Goal: Task Accomplishment & Management: Manage account settings

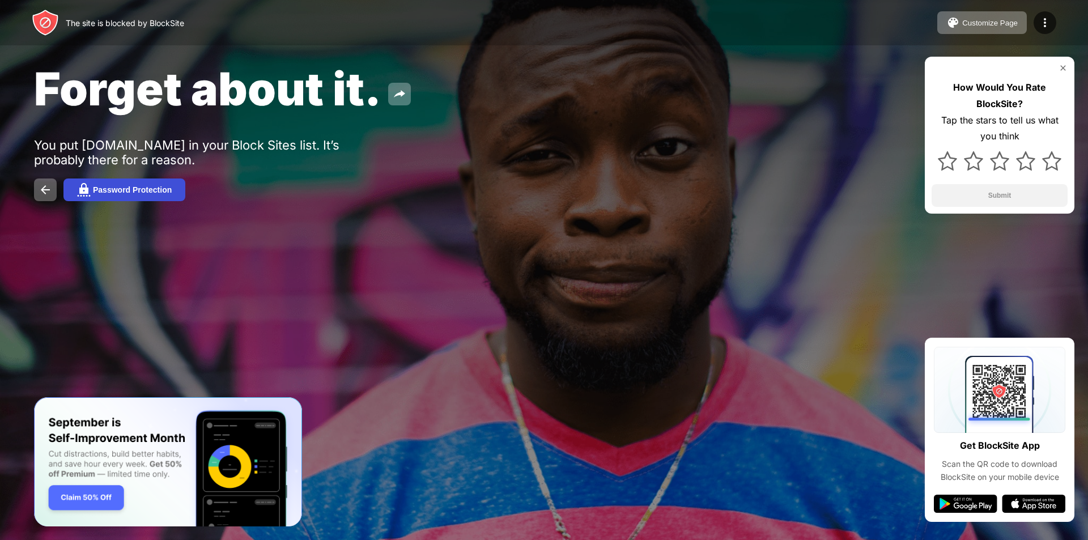
click at [88, 194] on img at bounding box center [84, 190] width 14 height 14
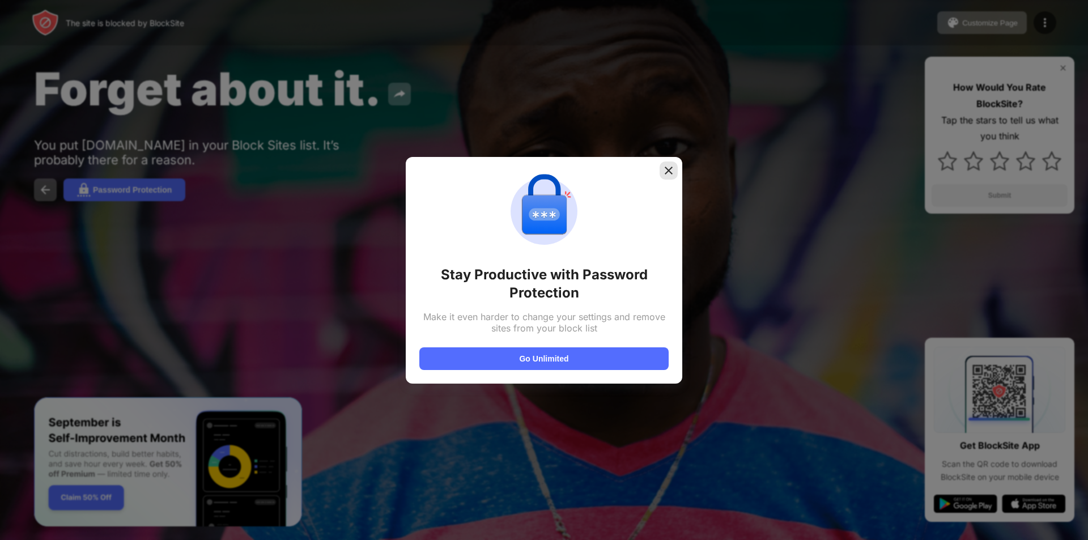
click at [671, 172] on img at bounding box center [668, 170] width 11 height 11
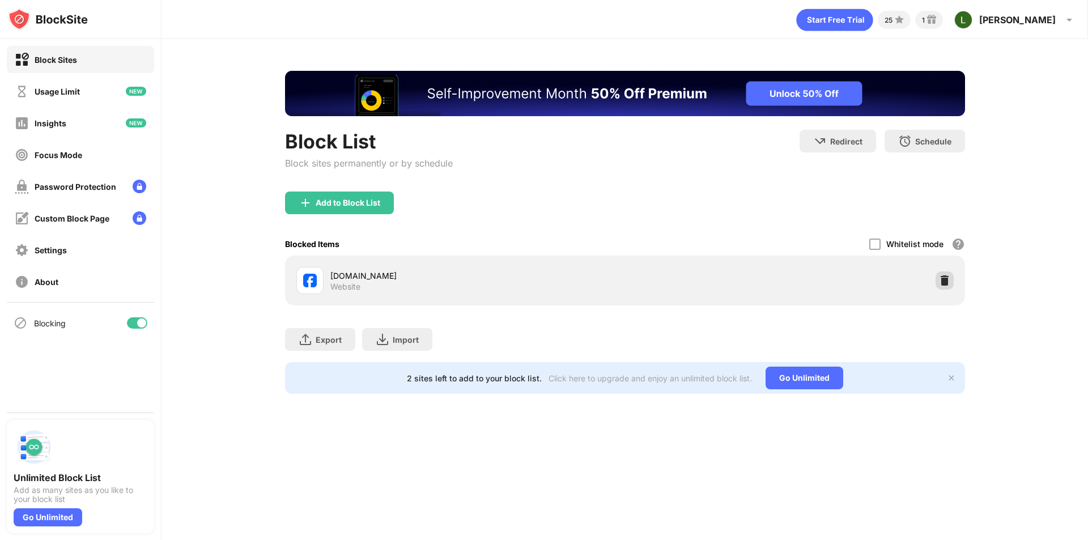
click at [947, 286] on img at bounding box center [944, 280] width 11 height 11
